Goal: Browse casually: Explore the website without a specific task or goal

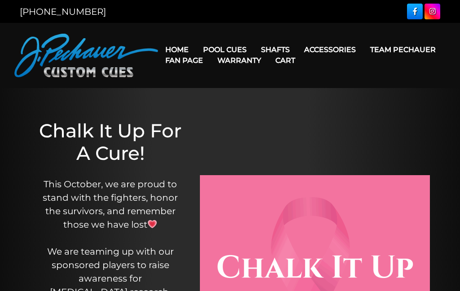
click at [383, 183] on link "Apparel" at bounding box center [346, 177] width 97 height 13
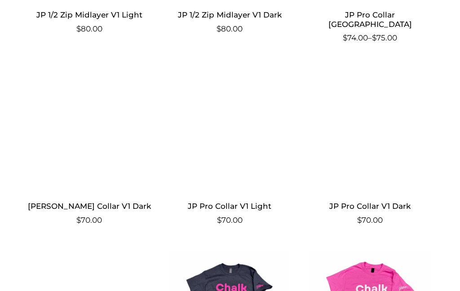
scroll to position [752, 0]
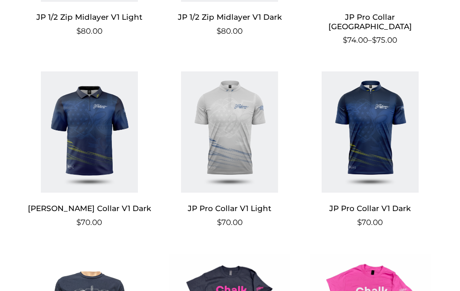
click at [377, 140] on img at bounding box center [369, 131] width 125 height 121
click at [377, 156] on img at bounding box center [369, 131] width 125 height 121
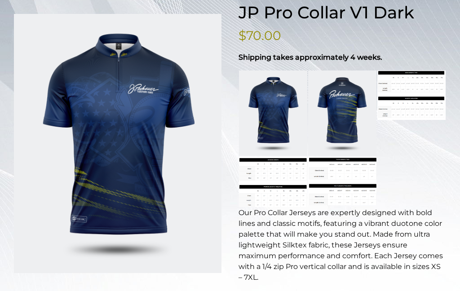
scroll to position [134, 0]
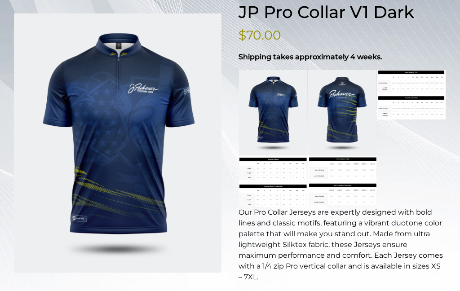
select select "***"
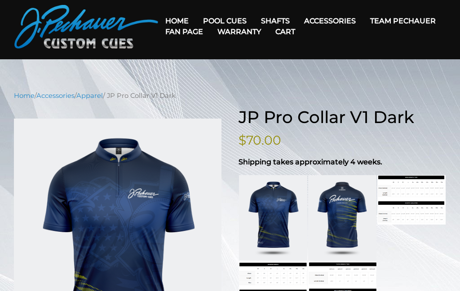
scroll to position [28, 0]
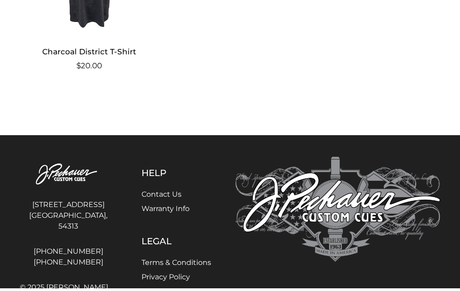
scroll to position [1315, 0]
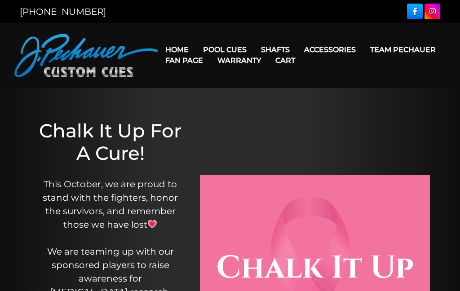
click at [363, 61] on link "Team Pechauer" at bounding box center [403, 49] width 80 height 23
click at [382, 81] on link "Maple Shafts" at bounding box center [331, 75] width 155 height 13
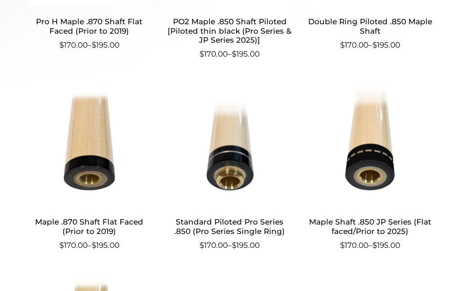
scroll to position [431, 0]
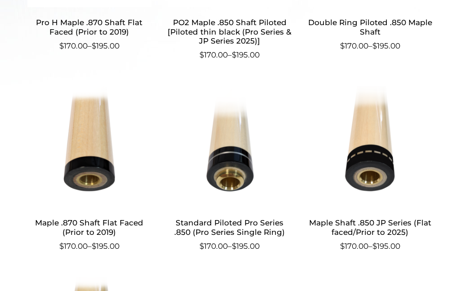
click at [241, 168] on img at bounding box center [229, 146] width 125 height 121
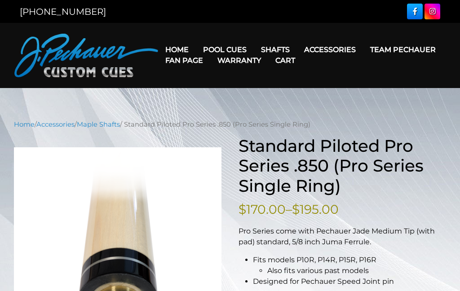
click at [210, 61] on link "Fan Page" at bounding box center [184, 60] width 52 height 23
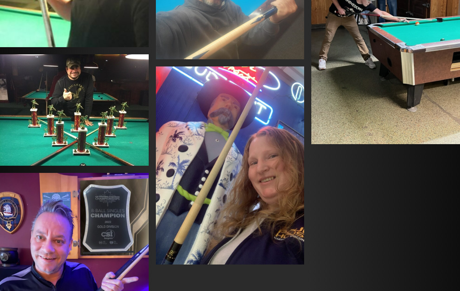
scroll to position [2474, 0]
